Goal: Information Seeking & Learning: Understand process/instructions

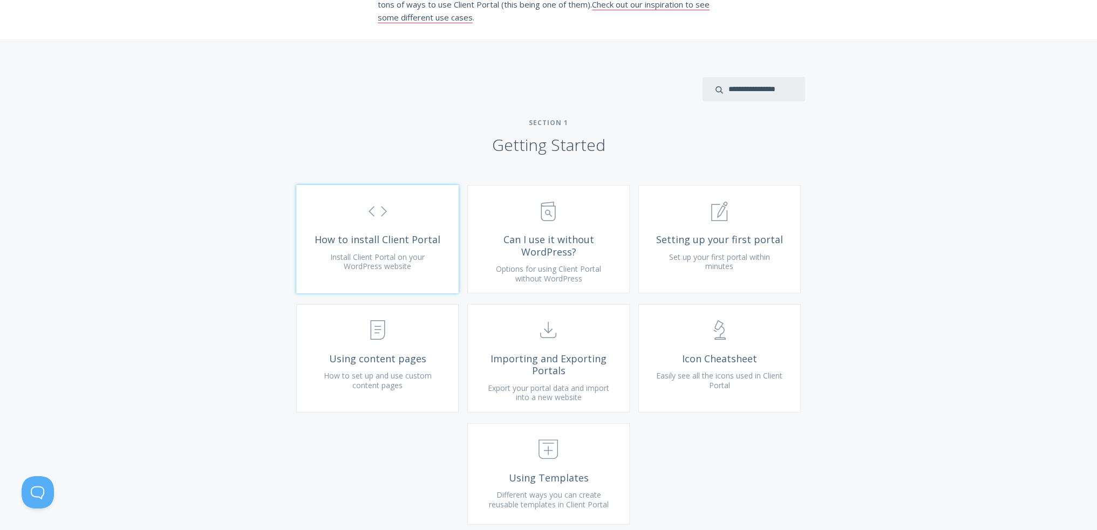
click at [349, 242] on link ".st0{fill:none;stroke:#000000;stroke-width:2;stroke-miterlimit:10;} Untitled-16…" at bounding box center [377, 239] width 162 height 108
click at [585, 280] on span "Options for using Client Portal without WordPress" at bounding box center [548, 274] width 105 height 20
click at [403, 271] on span "Install Client Portal on your WordPress website" at bounding box center [377, 262] width 94 height 20
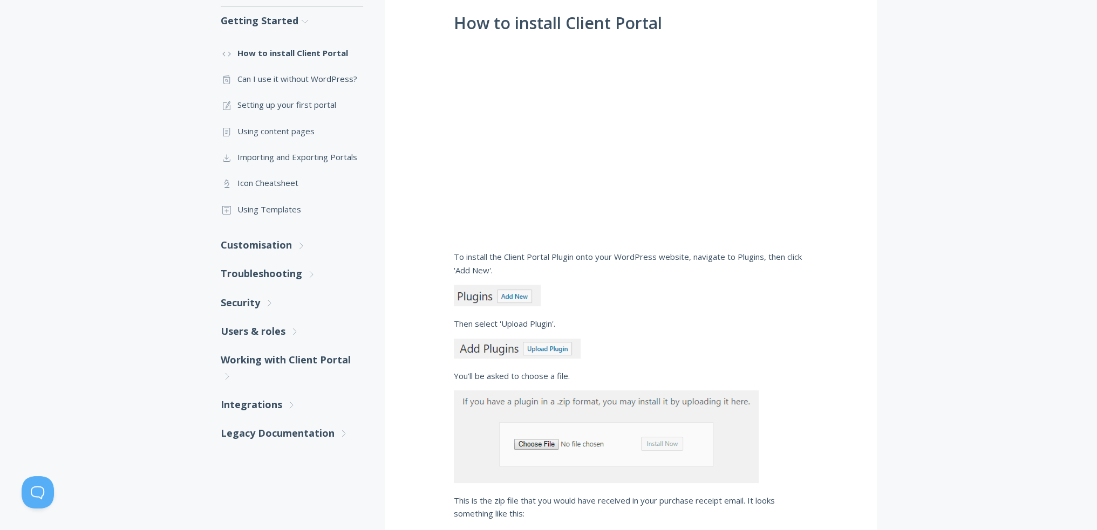
scroll to position [203, 0]
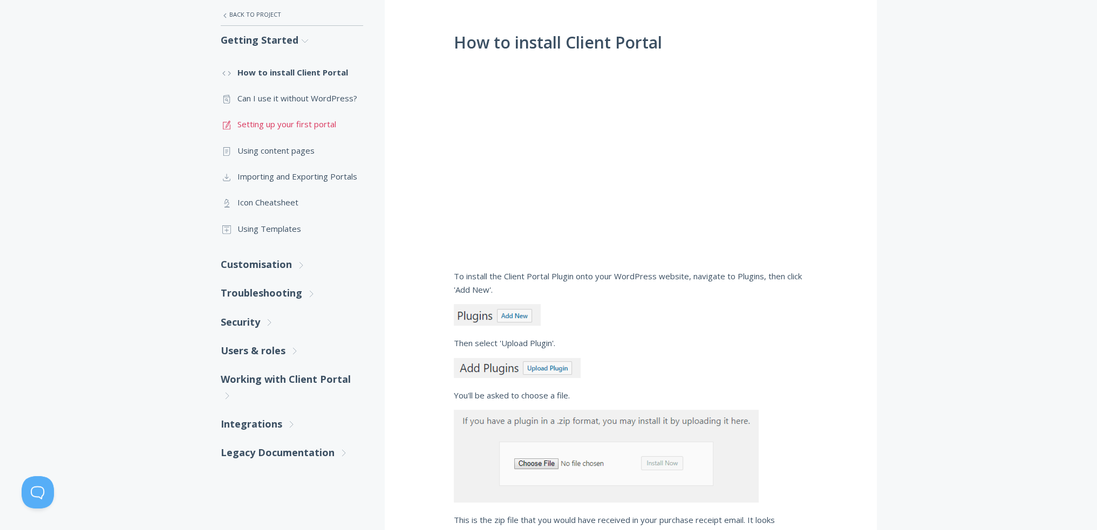
click at [321, 126] on link ".st0{fill:none;stroke:#000000;stroke-width:2;stroke-miterlimit:10;} 1. General …" at bounding box center [292, 124] width 142 height 26
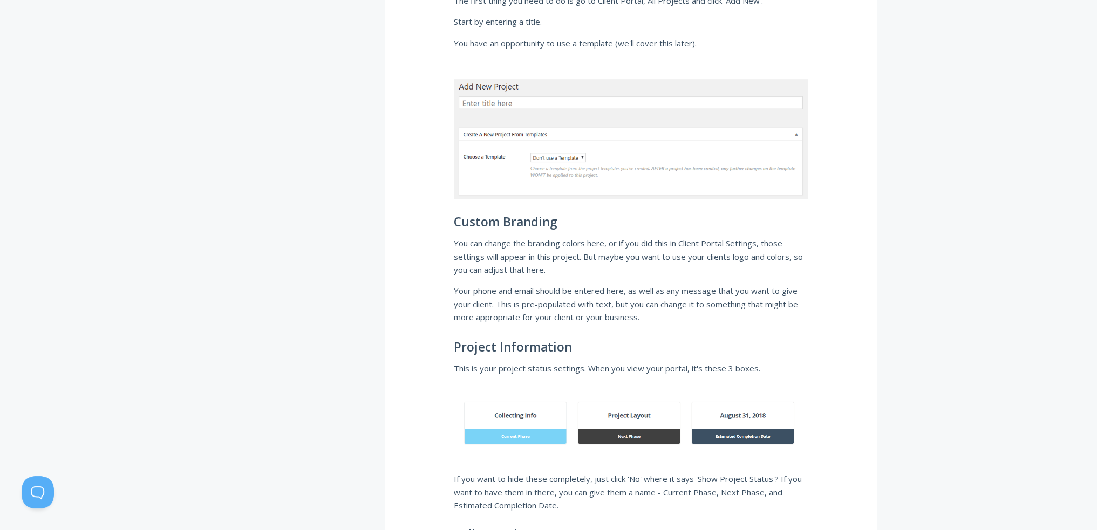
scroll to position [755, 0]
